Goal: Transaction & Acquisition: Download file/media

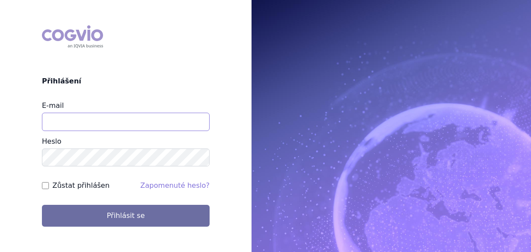
click at [92, 120] on input "E-mail" at bounding box center [126, 122] width 168 height 18
type input "[EMAIL_ADDRESS][DOMAIN_NAME]"
click at [42, 205] on button "Přihlásit se" at bounding box center [126, 216] width 168 height 22
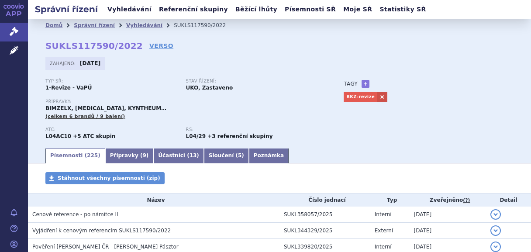
click at [47, 184] on span at bounding box center [51, 178] width 12 height 12
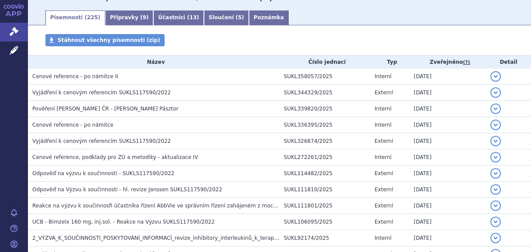
scroll to position [94, 0]
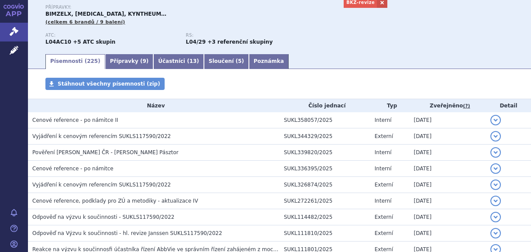
click at [156, 133] on h3 "Vyjádření k cenovým referencím SUKLS117590/2022" at bounding box center [155, 136] width 247 height 9
click at [102, 122] on span "Cenové reference - po námitce II" at bounding box center [75, 120] width 86 height 6
click at [490, 119] on button "detail" at bounding box center [495, 120] width 10 height 10
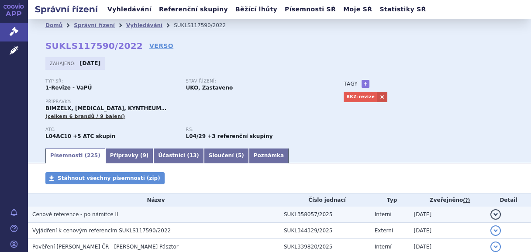
click at [76, 215] on span "Cenové reference - po námitce II" at bounding box center [75, 214] width 86 height 6
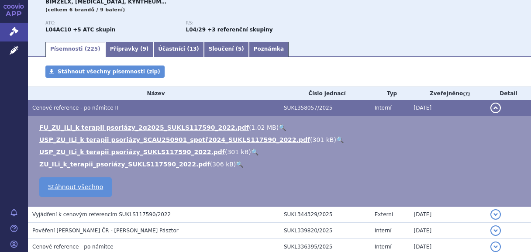
scroll to position [141, 0]
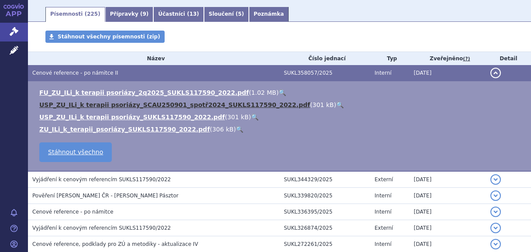
click at [152, 105] on link "USP_ZU_ILi_k terapii psoriázy_SCAU250901_spotř2024_SUKLS117590_2022.pdf" at bounding box center [174, 104] width 271 height 7
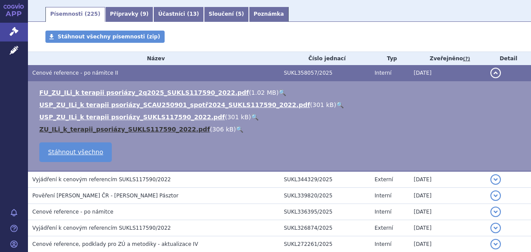
click at [138, 129] on link "ZU_ILi_k_terapii_psoriázy_SUKLS117590_2022.pdf" at bounding box center [124, 129] width 170 height 7
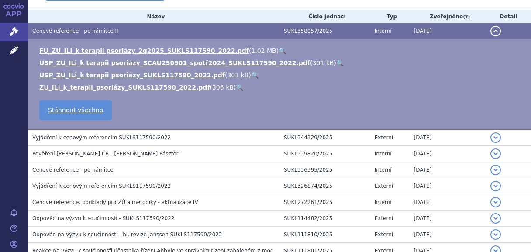
scroll to position [0, 0]
